Goal: Task Accomplishment & Management: Use online tool/utility

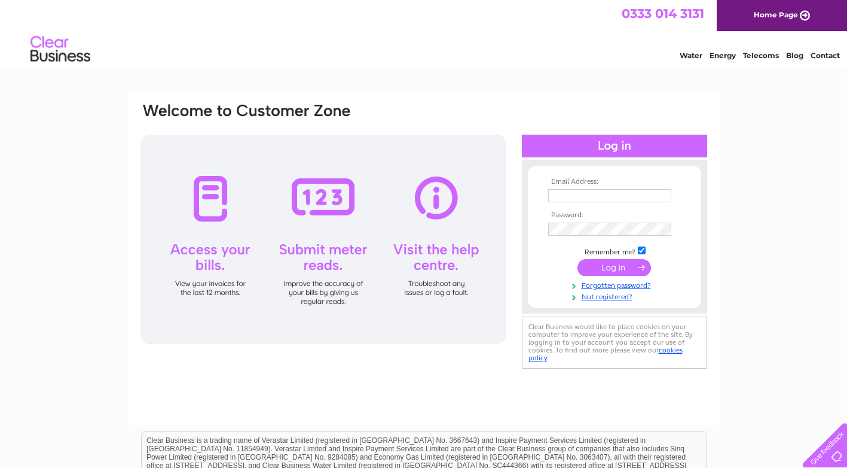
type input "[PERSON_NAME][EMAIL_ADDRESS][DOMAIN_NAME]"
click at [605, 267] on input "submit" at bounding box center [615, 267] width 74 height 17
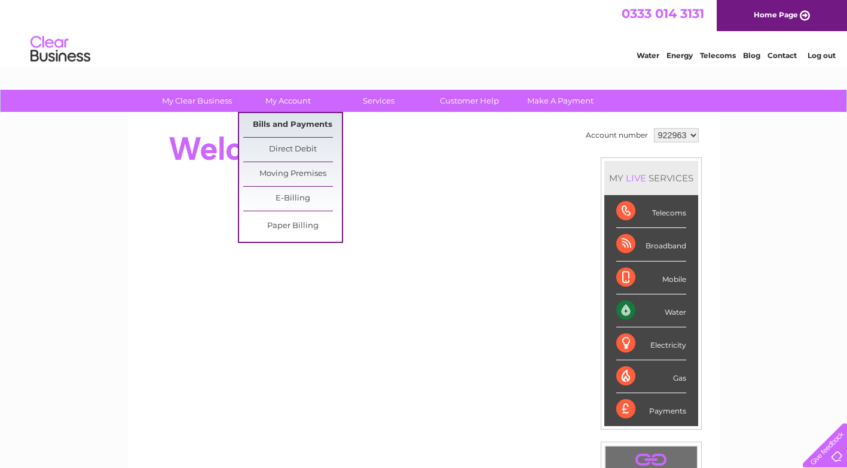
click at [295, 125] on link "Bills and Payments" at bounding box center [292, 125] width 99 height 24
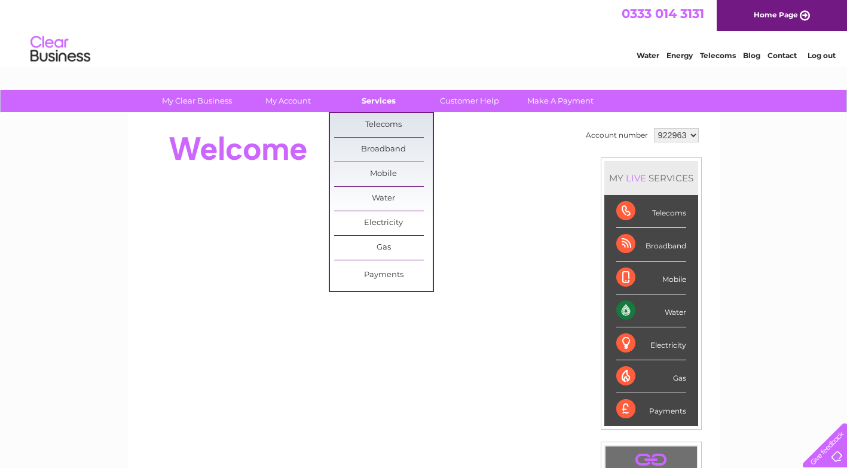
click at [374, 96] on link "Services" at bounding box center [378, 101] width 99 height 22
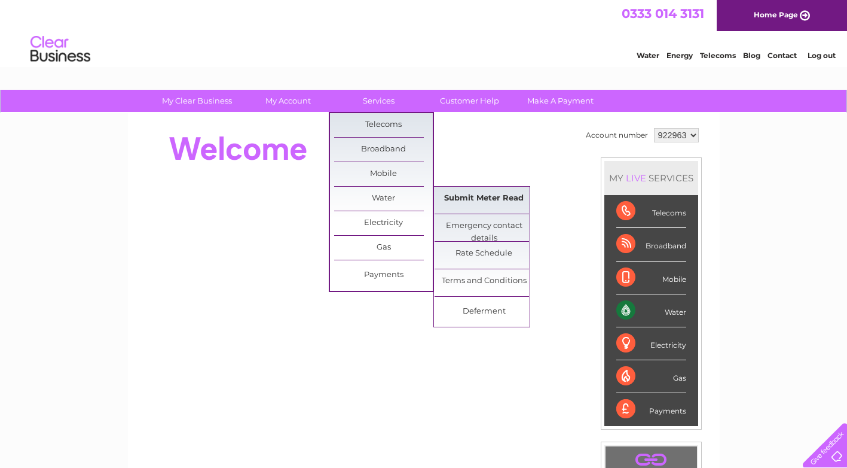
click at [458, 198] on link "Submit Meter Read" at bounding box center [484, 199] width 99 height 24
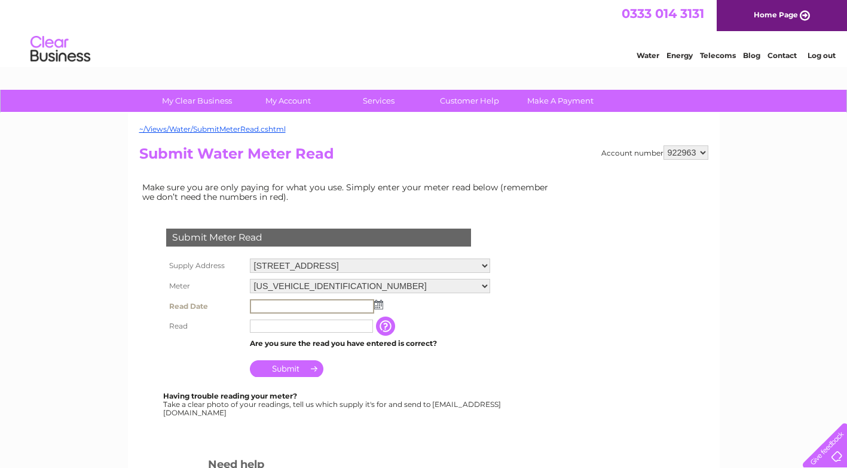
click at [346, 304] on input "text" at bounding box center [312, 306] width 124 height 14
click at [377, 303] on img at bounding box center [377, 304] width 9 height 10
click at [375, 306] on img at bounding box center [377, 304] width 9 height 10
click at [375, 306] on img at bounding box center [378, 305] width 9 height 10
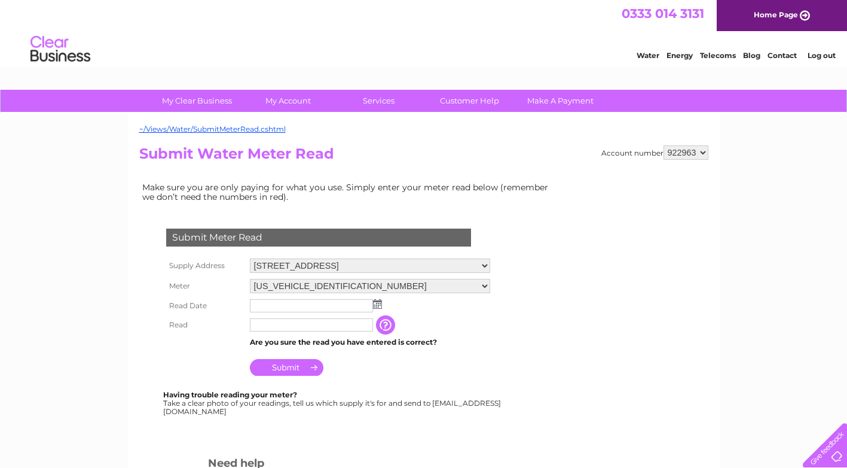
click at [380, 304] on img at bounding box center [377, 304] width 9 height 10
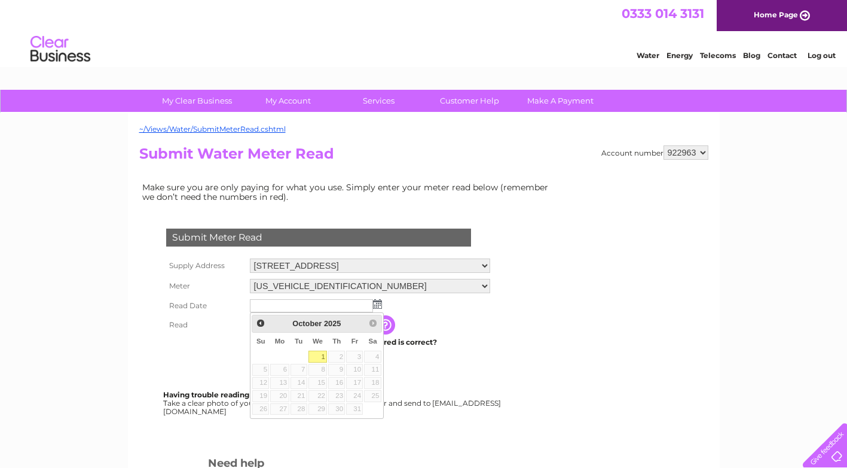
click at [321, 353] on link "1" at bounding box center [317, 356] width 19 height 12
type input "2025/10/01"
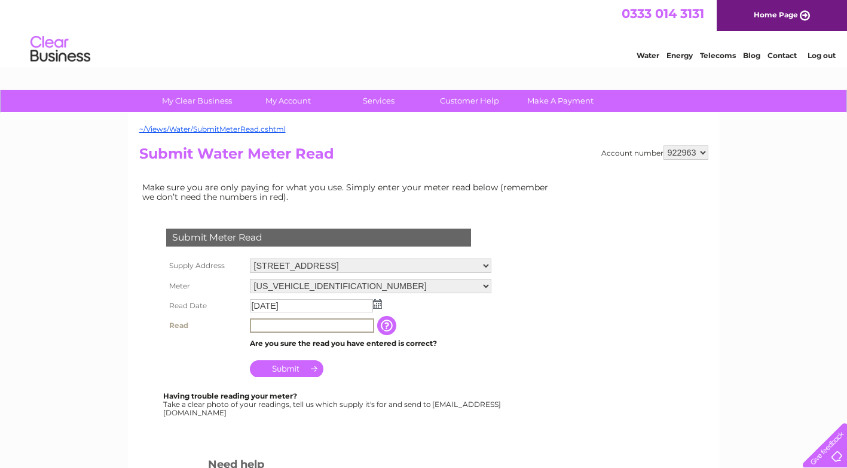
click at [321, 331] on input "text" at bounding box center [312, 325] width 124 height 14
type input "3225"
click at [304, 369] on input "Submit" at bounding box center [287, 368] width 74 height 17
